Goal: Subscribe to service/newsletter

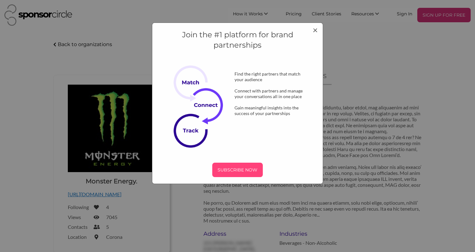
click at [238, 171] on p "SUBSCRIBE NOW" at bounding box center [237, 169] width 45 height 9
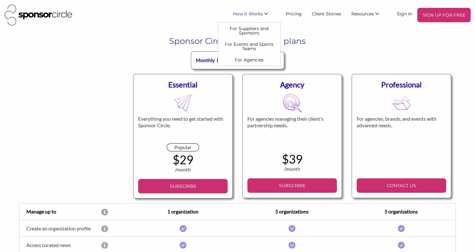
click at [37, 13] on img at bounding box center [38, 14] width 68 height 21
